Goal: Transaction & Acquisition: Purchase product/service

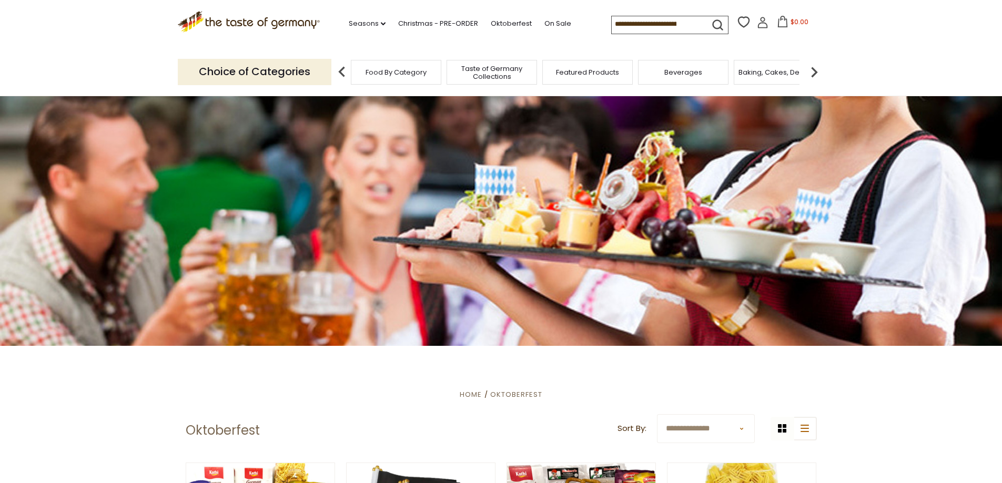
click at [815, 70] on img at bounding box center [814, 72] width 21 height 21
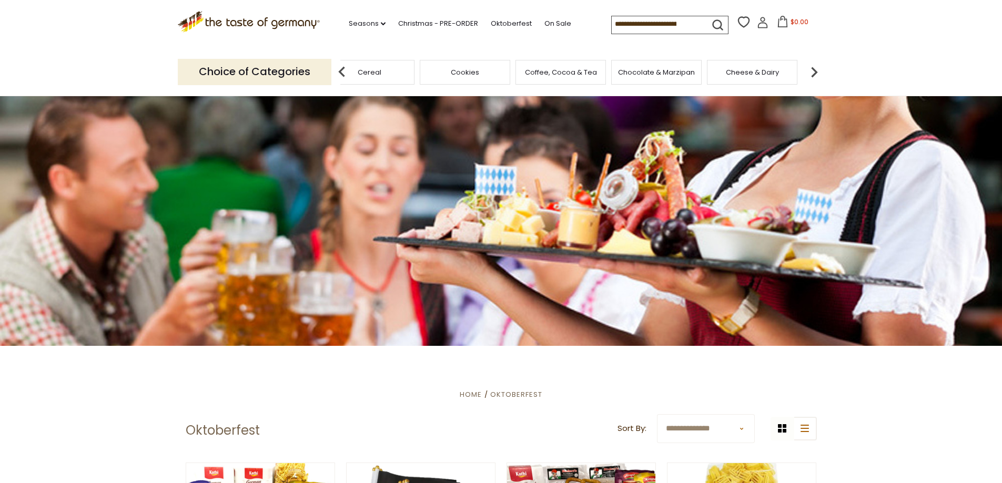
click at [815, 70] on img at bounding box center [814, 72] width 21 height 21
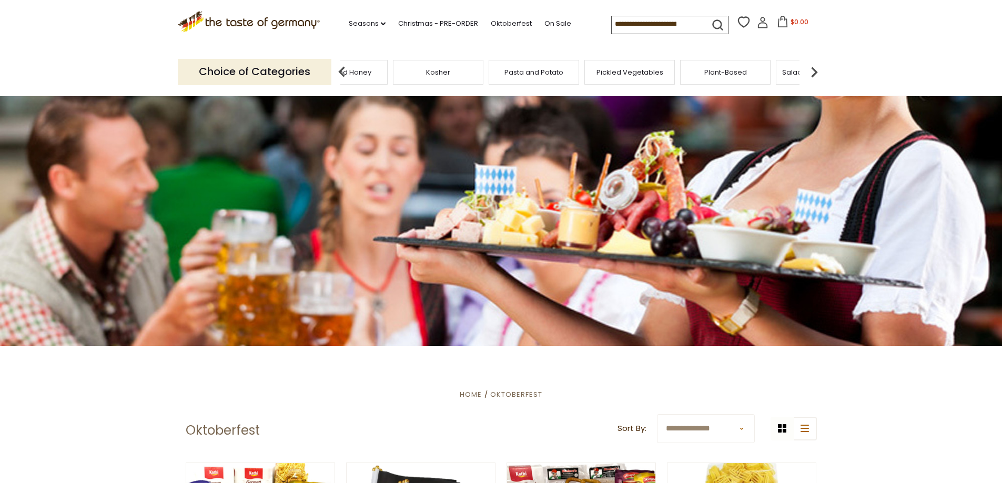
click at [815, 70] on img at bounding box center [814, 72] width 21 height 21
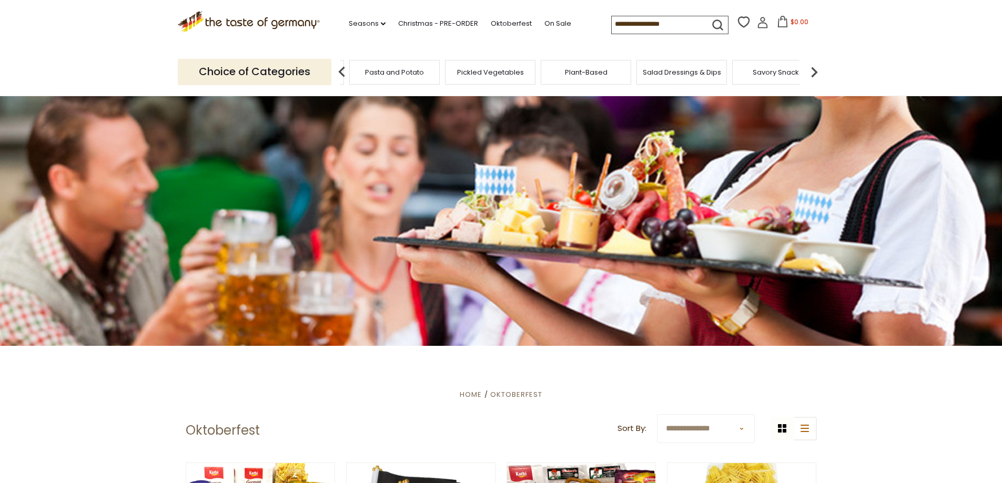
click at [815, 70] on img at bounding box center [814, 72] width 21 height 21
click at [623, 27] on input at bounding box center [656, 23] width 89 height 15
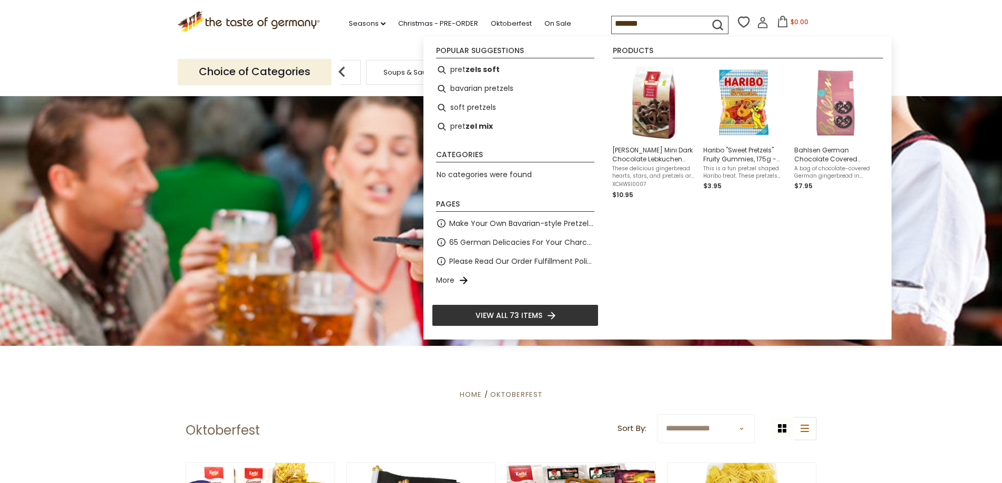
type input "********"
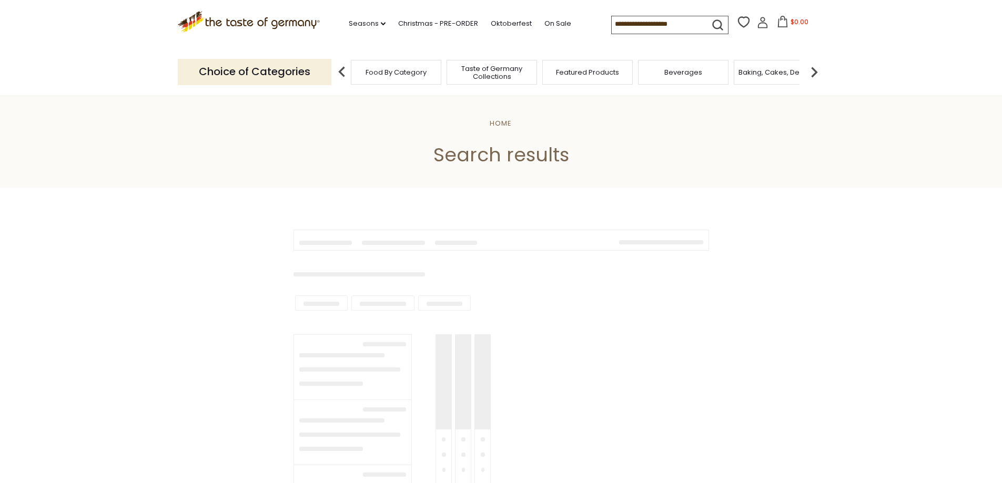
type input "********"
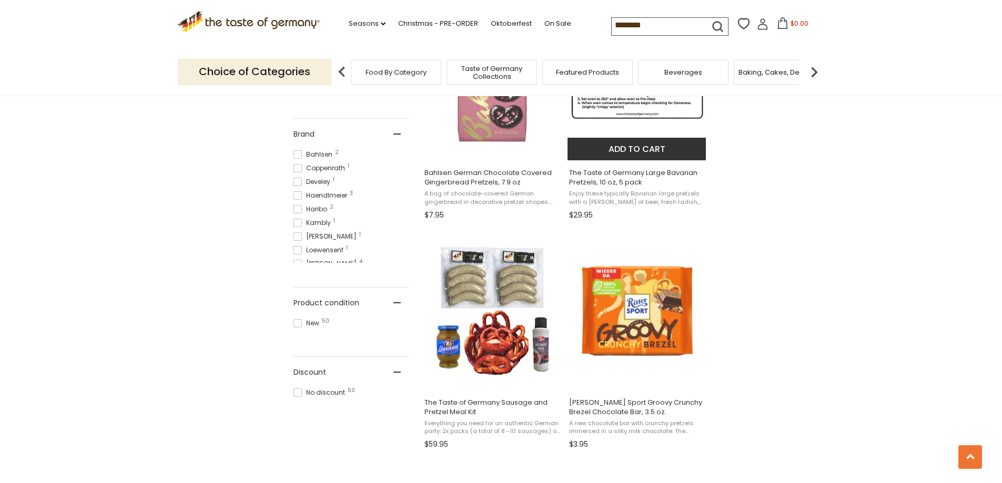
scroll to position [526, 0]
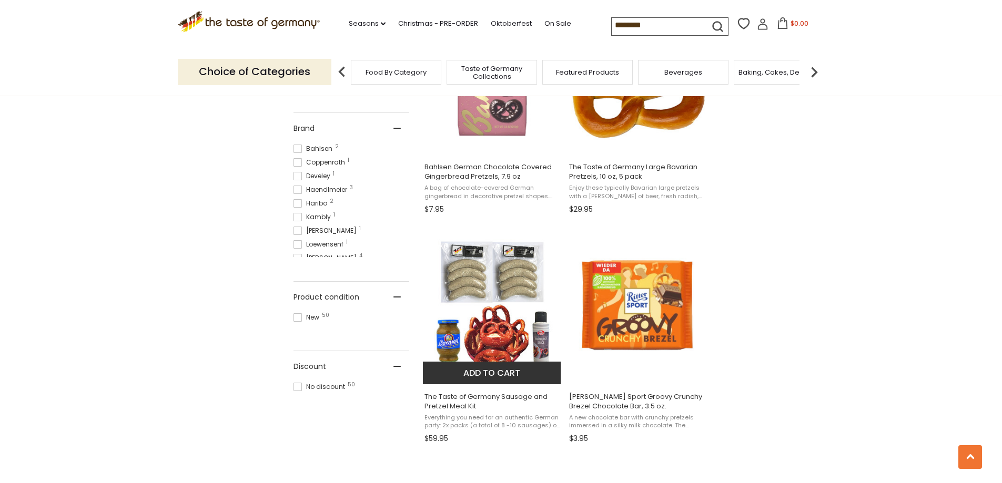
click at [491, 329] on img "The Taste of Germany Sausage and Pretzel Meal Kit" at bounding box center [492, 305] width 139 height 139
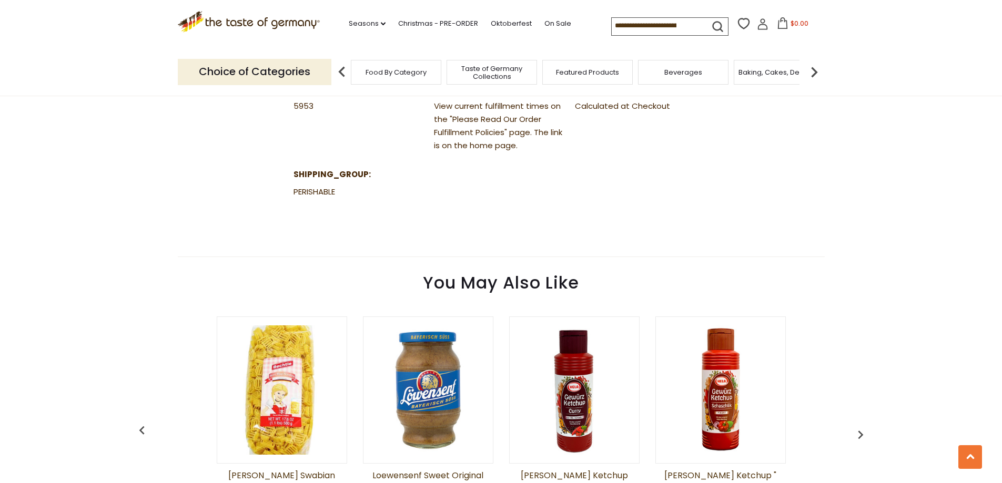
scroll to position [737, 0]
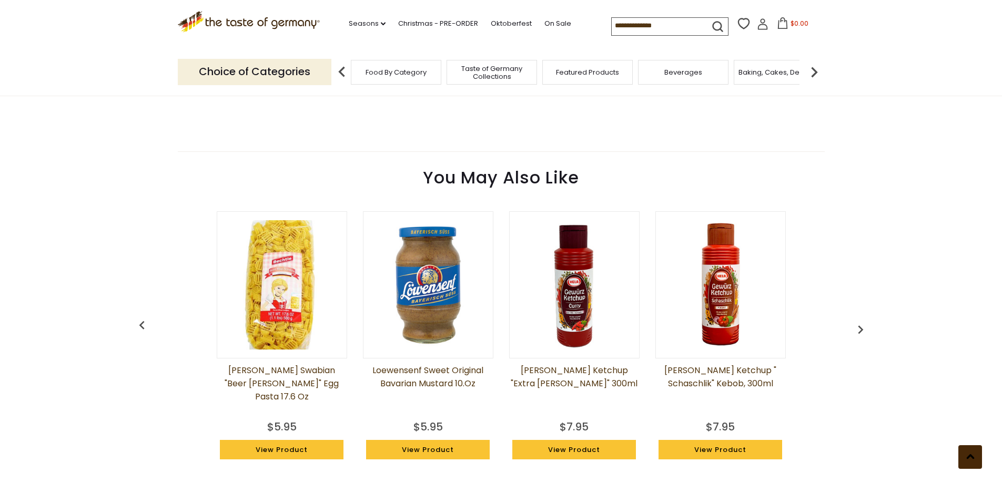
click at [970, 456] on use at bounding box center [970, 457] width 8 height 5
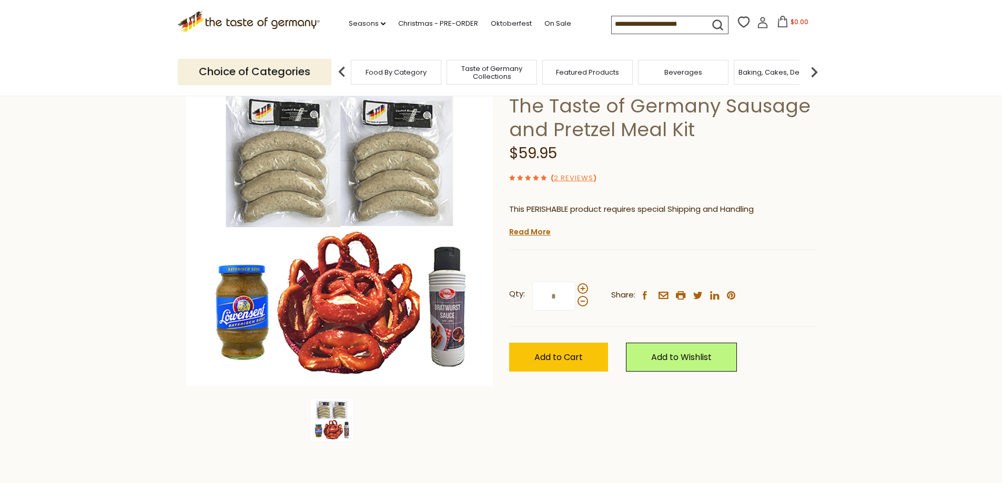
scroll to position [105, 0]
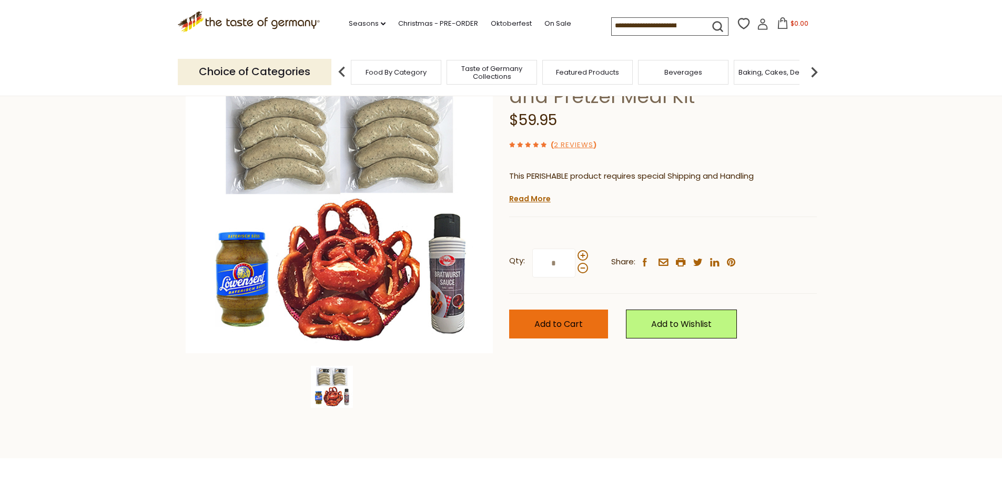
click at [583, 324] on button "Add to Cart" at bounding box center [558, 324] width 99 height 29
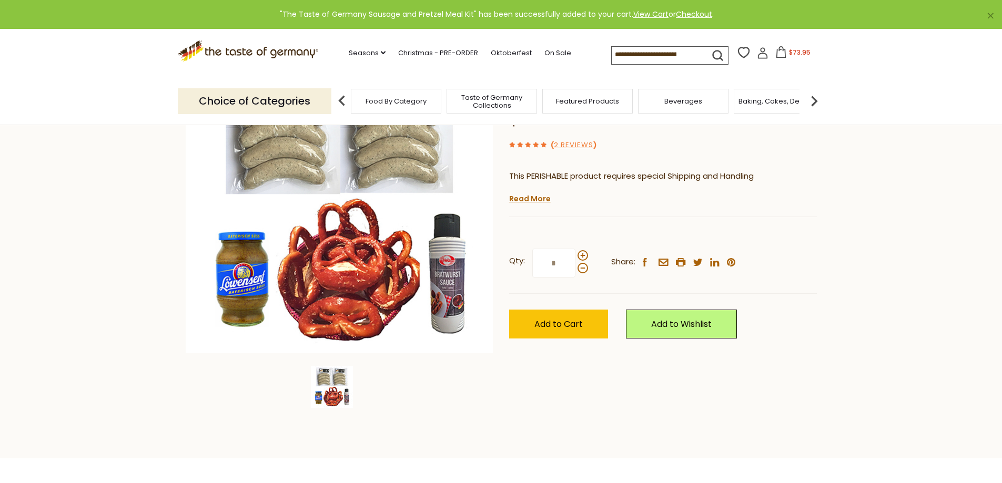
click at [791, 52] on span "$73.95" at bounding box center [800, 52] width 22 height 9
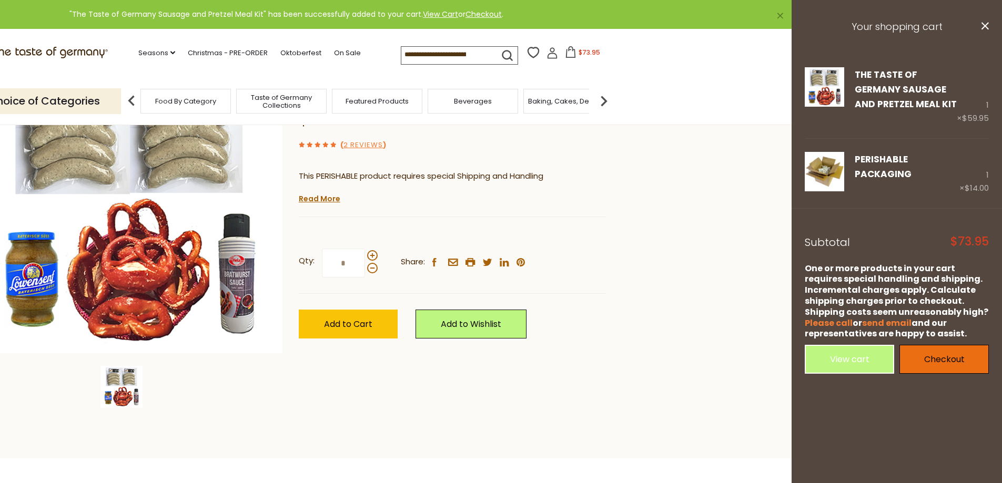
click at [938, 353] on link "Checkout" at bounding box center [944, 359] width 89 height 29
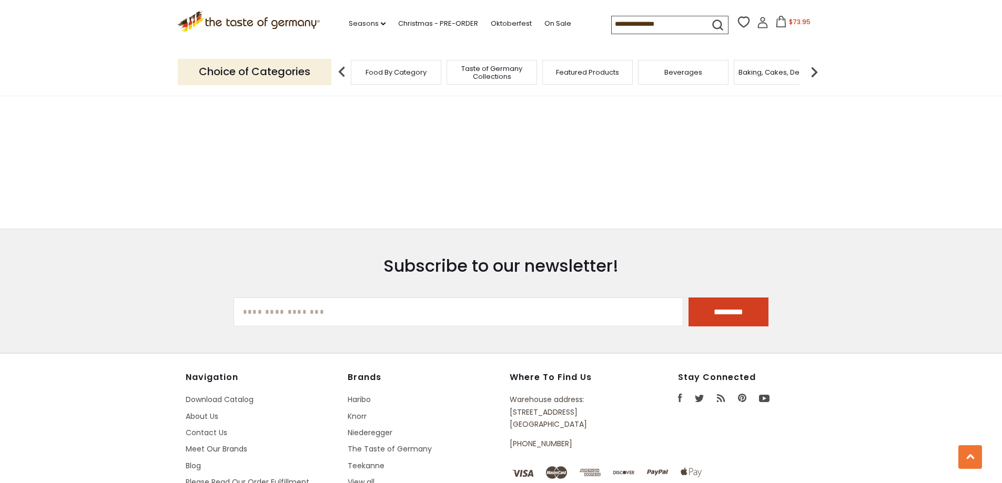
type input "********"
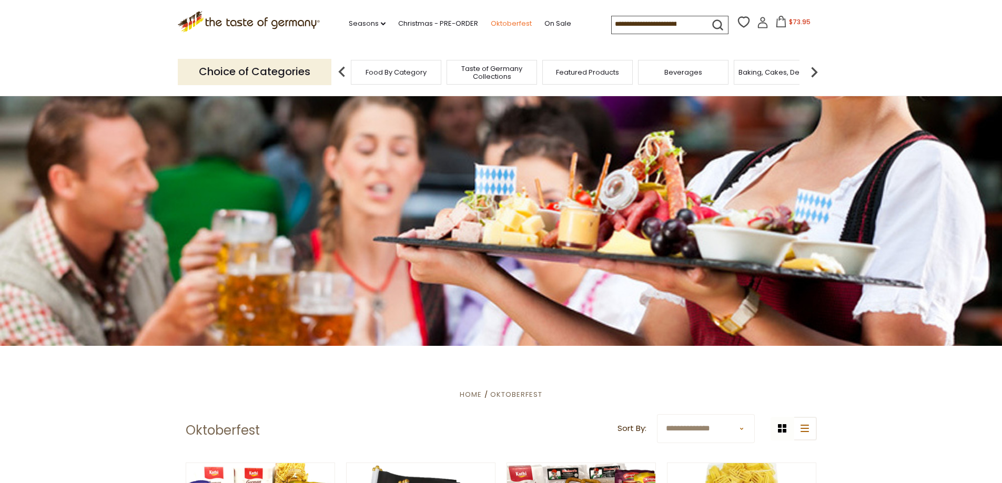
click at [512, 25] on link "Oktoberfest" at bounding box center [511, 24] width 41 height 12
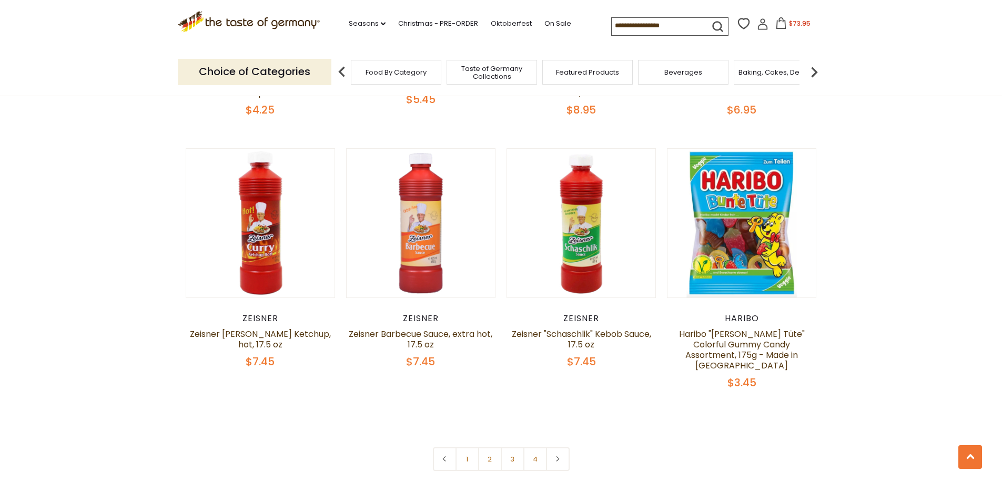
scroll to position [2420, 0]
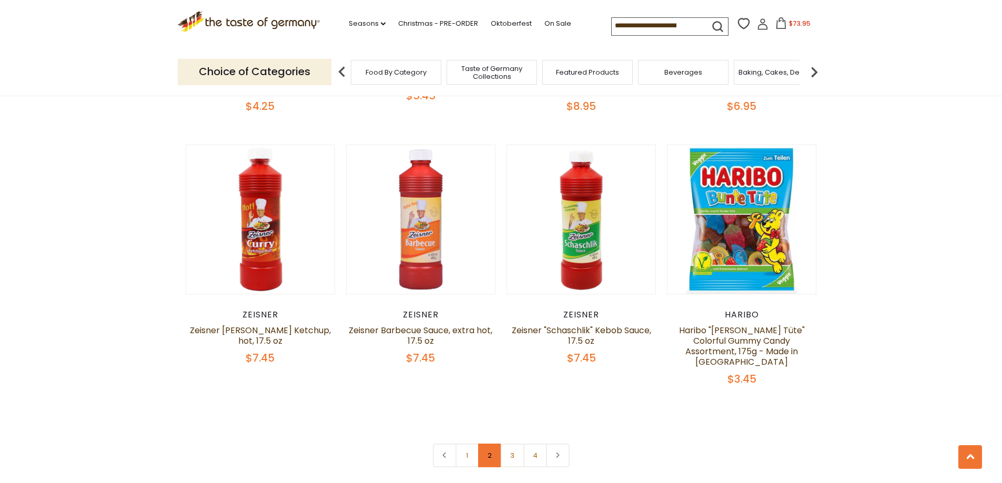
click at [493, 444] on link "2" at bounding box center [490, 456] width 24 height 24
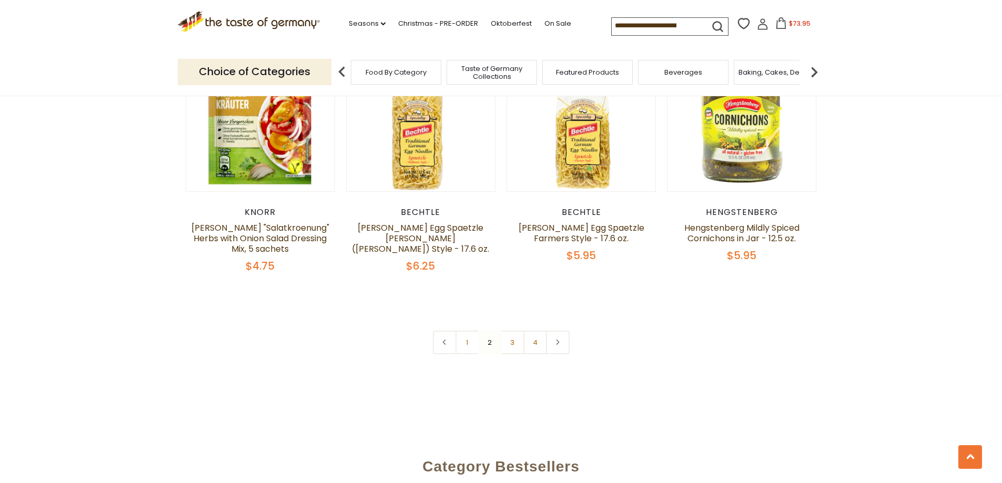
scroll to position [2624, 0]
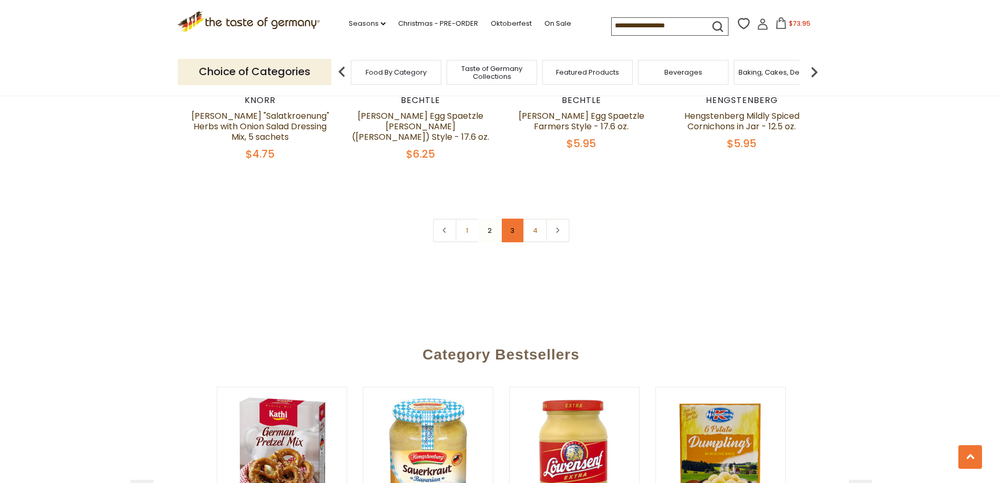
click at [510, 222] on link "3" at bounding box center [513, 231] width 24 height 24
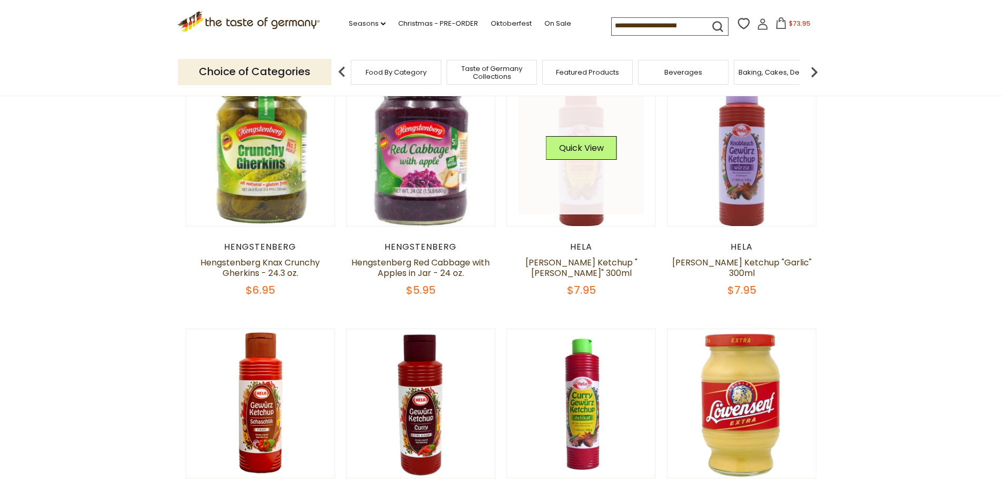
scroll to position [327, 0]
